Goal: Use online tool/utility: Use online tool/utility

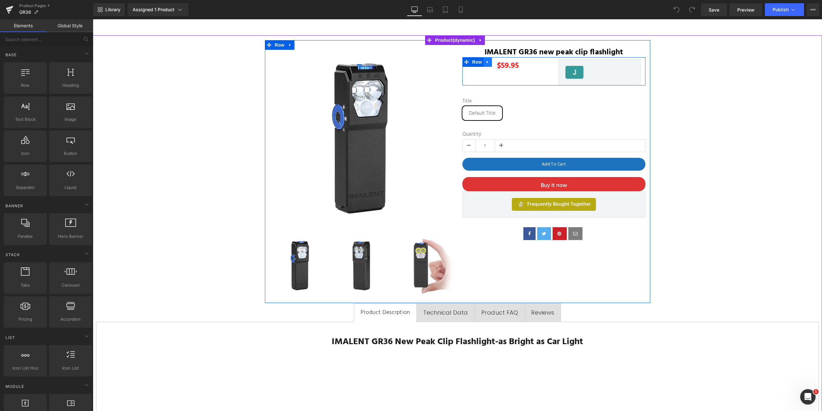
click at [486, 63] on icon at bounding box center [488, 61] width 4 height 5
click at [494, 61] on icon at bounding box center [496, 62] width 4 height 4
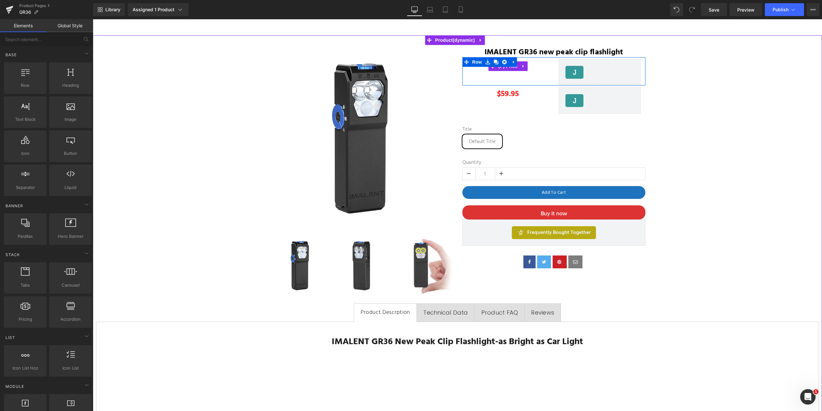
click at [545, 67] on div "$0 $59.95" at bounding box center [508, 66] width 82 height 8
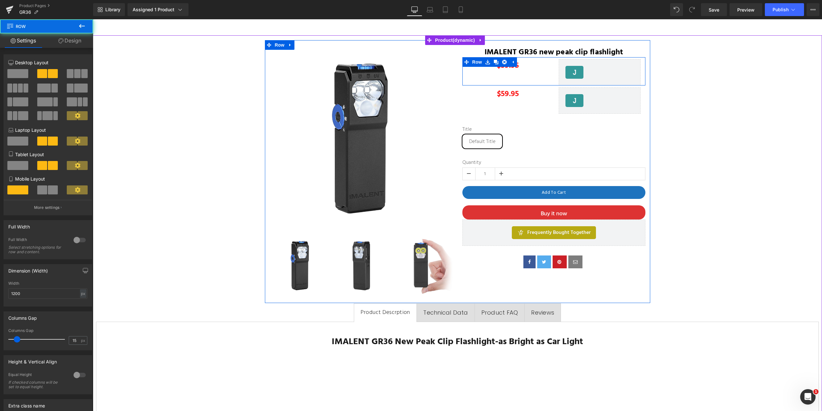
click at [539, 76] on div "$0 $59.95 (P) Price [DOMAIN_NAME] Reviews - Star Badge [DOMAIN_NAME] Reviews Row" at bounding box center [553, 71] width 183 height 28
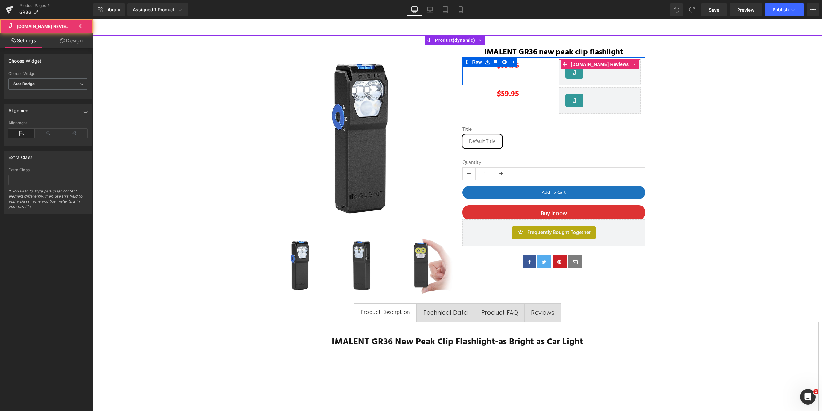
click at [584, 71] on div "[DOMAIN_NAME] Reviews - Star Badge" at bounding box center [600, 72] width 68 height 13
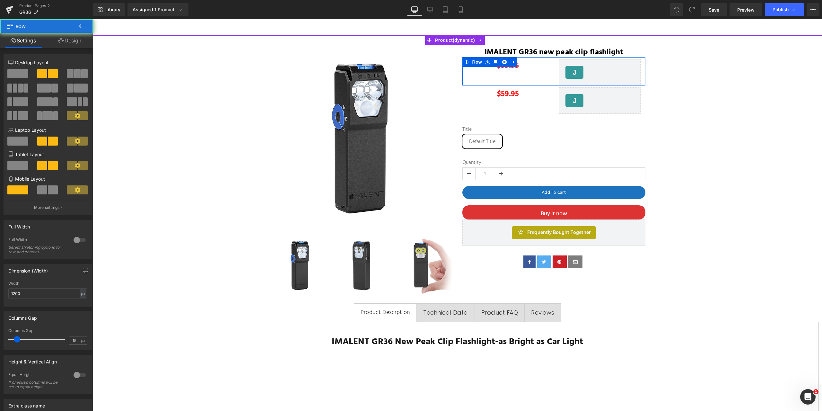
click at [534, 74] on div "$0 $59.95 (P) Price [DOMAIN_NAME] Reviews - Star Badge [DOMAIN_NAME] Reviews Row" at bounding box center [553, 71] width 183 height 28
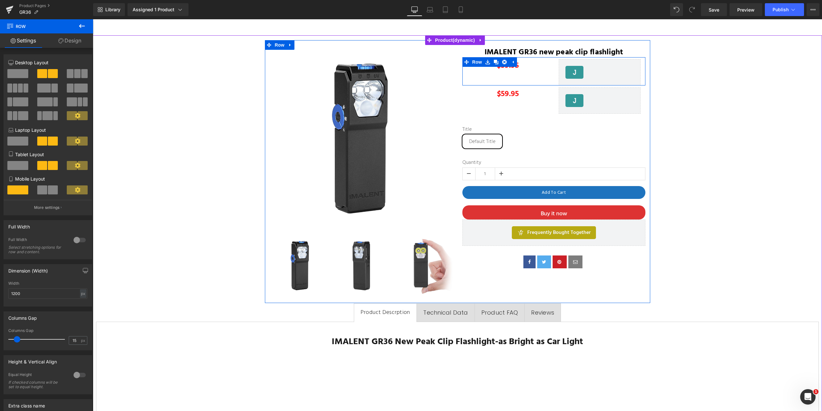
click at [531, 65] on div "$0 $59.95" at bounding box center [508, 66] width 82 height 8
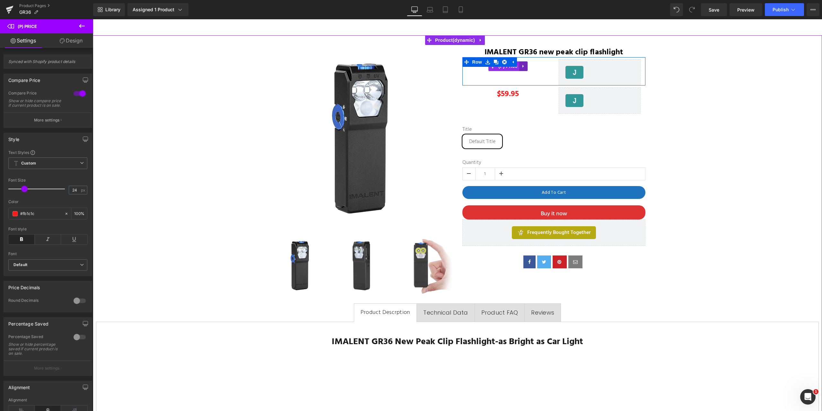
click at [521, 67] on icon at bounding box center [523, 66] width 4 height 5
click at [525, 66] on icon at bounding box center [527, 66] width 4 height 5
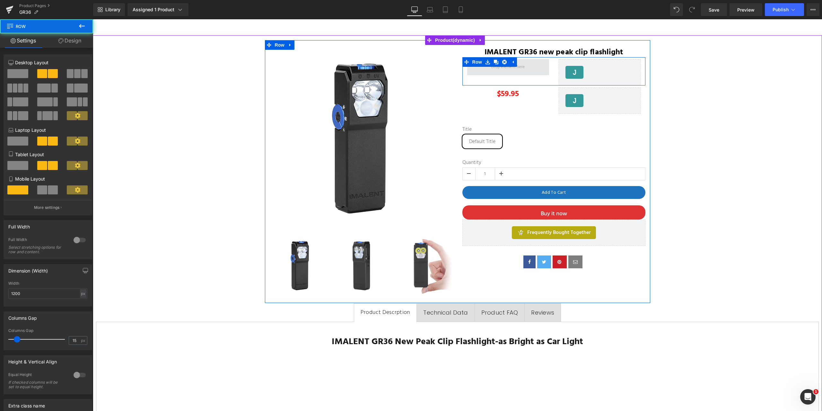
click at [544, 75] on span at bounding box center [508, 67] width 82 height 16
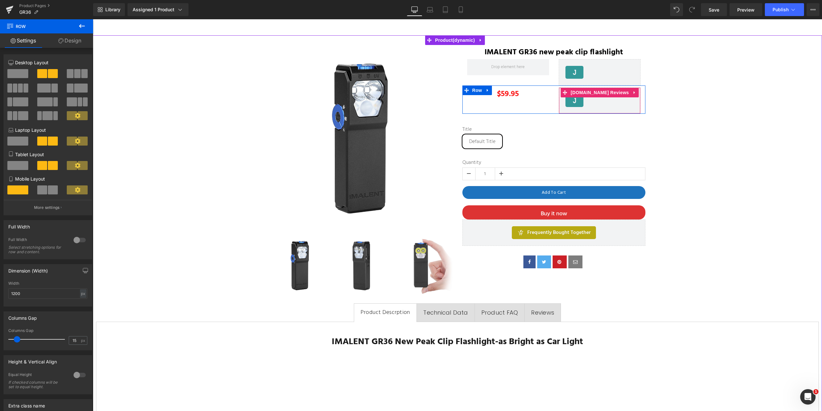
click at [627, 100] on div "[DOMAIN_NAME] Reviews - Star Badge" at bounding box center [600, 100] width 68 height 13
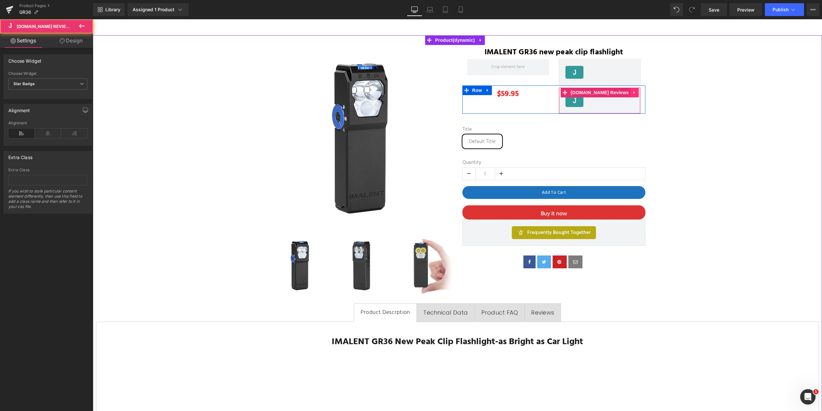
click at [634, 92] on icon at bounding box center [634, 92] width 1 height 3
click at [637, 93] on icon at bounding box center [639, 92] width 4 height 4
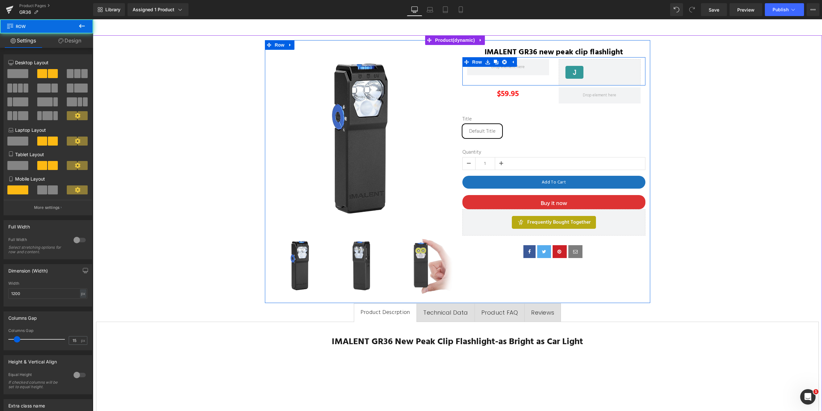
click at [548, 71] on div at bounding box center [508, 67] width 92 height 16
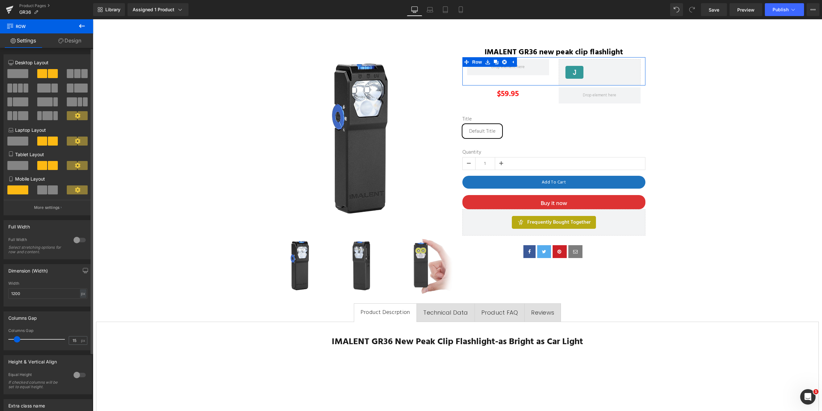
click at [22, 74] on span at bounding box center [17, 73] width 21 height 9
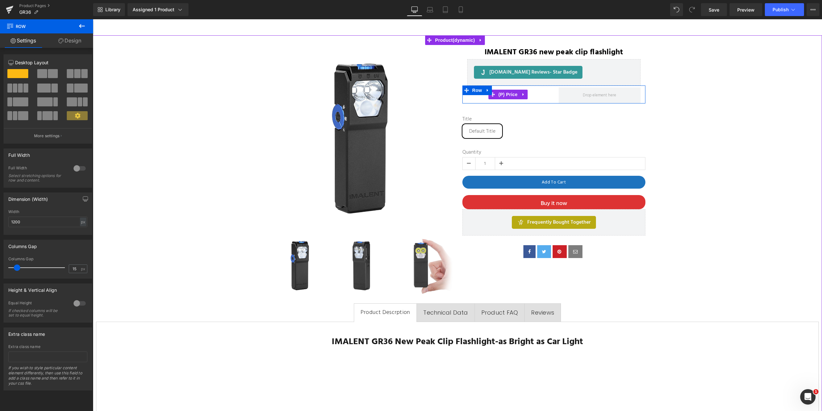
click at [543, 94] on div "$0 $59.95" at bounding box center [508, 95] width 82 height 8
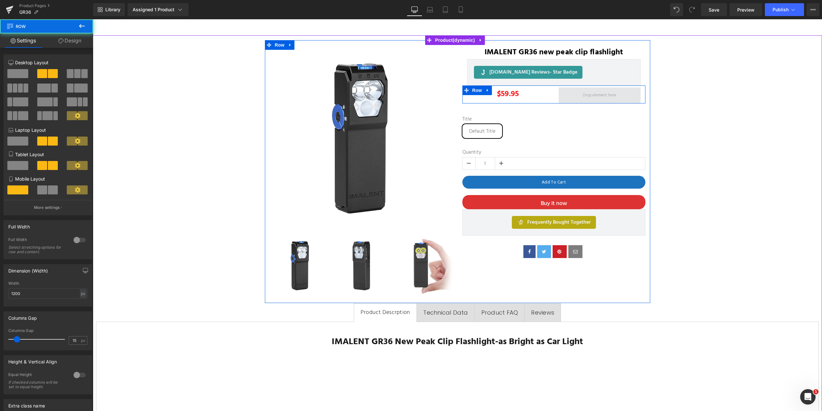
click at [572, 95] on span at bounding box center [600, 95] width 82 height 16
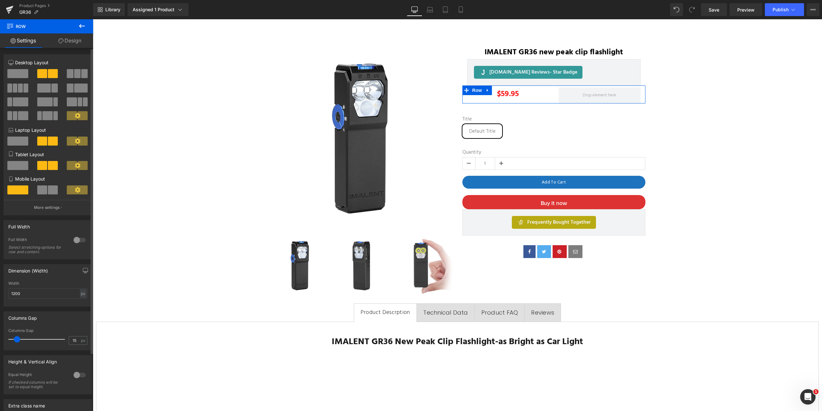
click at [19, 74] on span at bounding box center [17, 73] width 21 height 9
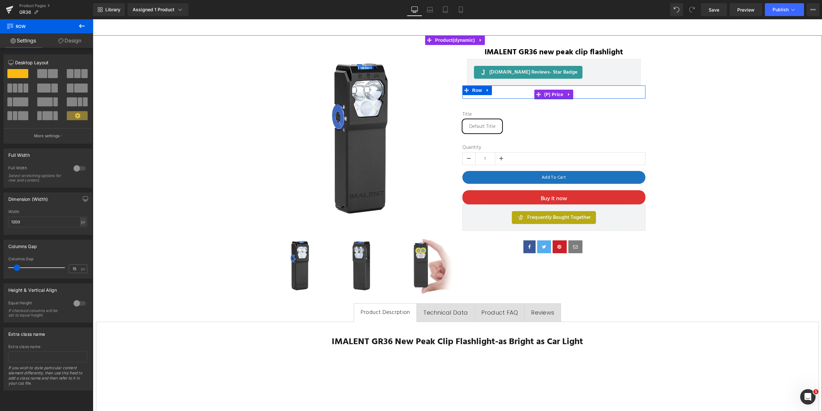
click at [594, 94] on div "$0 $59.95" at bounding box center [553, 95] width 173 height 8
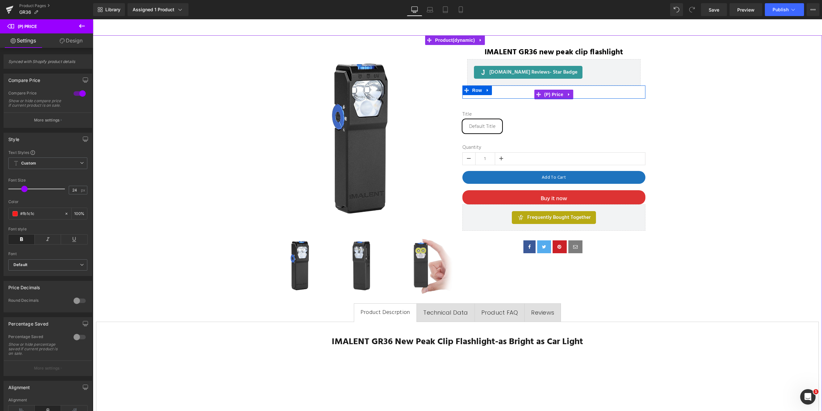
click at [511, 91] on div "$0 $59.95" at bounding box center [553, 95] width 173 height 8
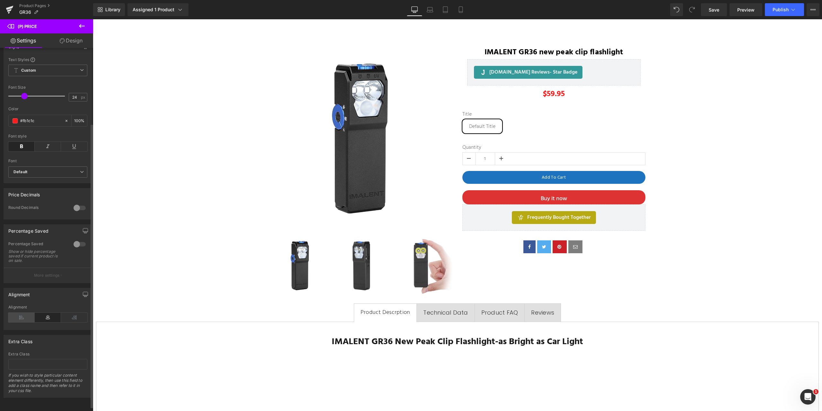
click at [21, 315] on icon at bounding box center [21, 317] width 26 height 10
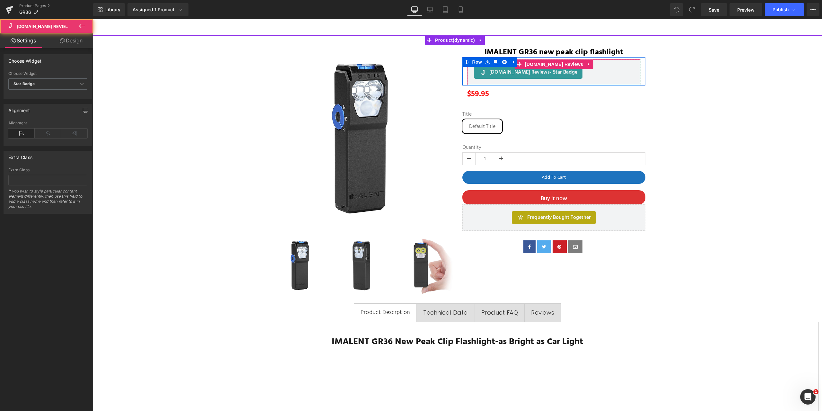
click at [609, 74] on div "[DOMAIN_NAME] Reviews - Star Badge" at bounding box center [554, 72] width 160 height 13
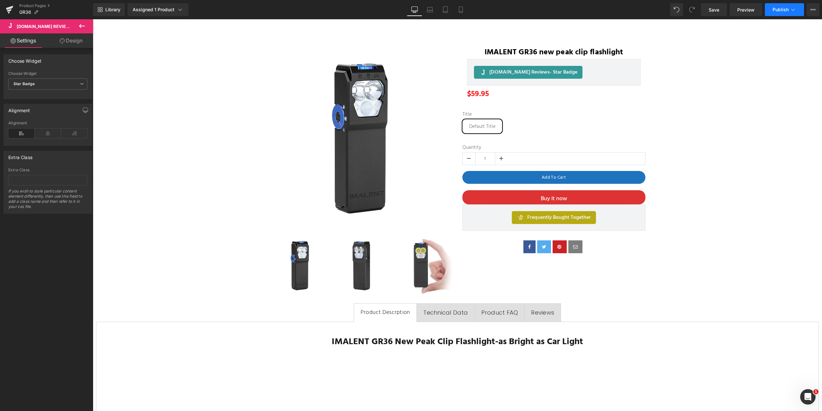
click at [796, 9] on button "Publish" at bounding box center [784, 9] width 39 height 13
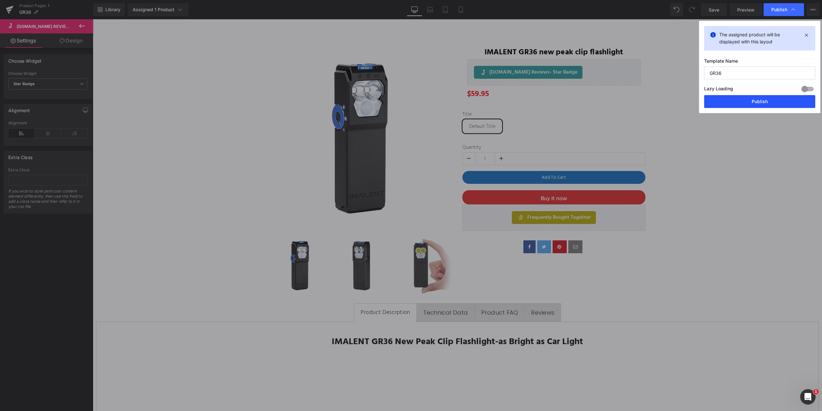
drag, startPoint x: 764, startPoint y: 99, endPoint x: 656, endPoint y: 68, distance: 112.5
click at [764, 99] on button "Publish" at bounding box center [759, 101] width 111 height 13
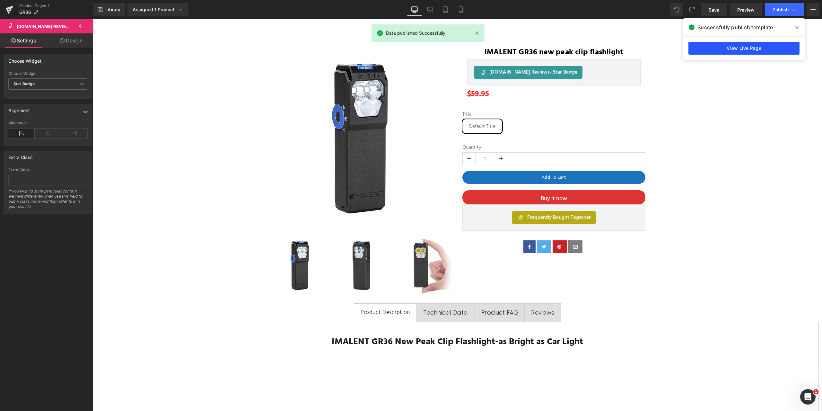
click at [753, 46] on link "View Live Page" at bounding box center [744, 48] width 111 height 13
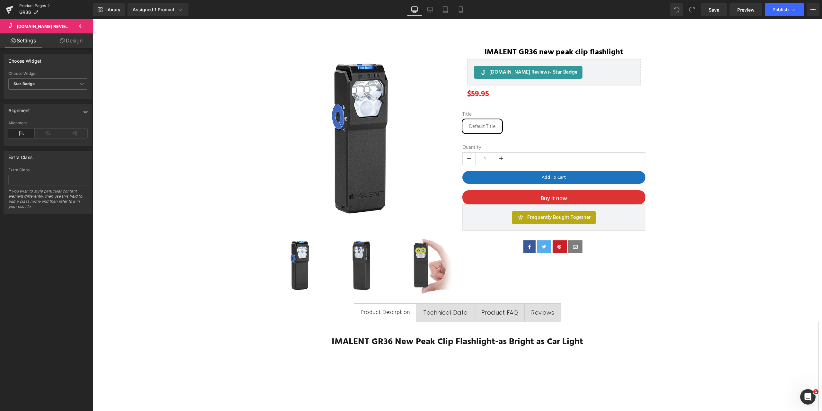
click at [38, 4] on link "Product Pages" at bounding box center [56, 5] width 74 height 5
